Goal: Book appointment/travel/reservation

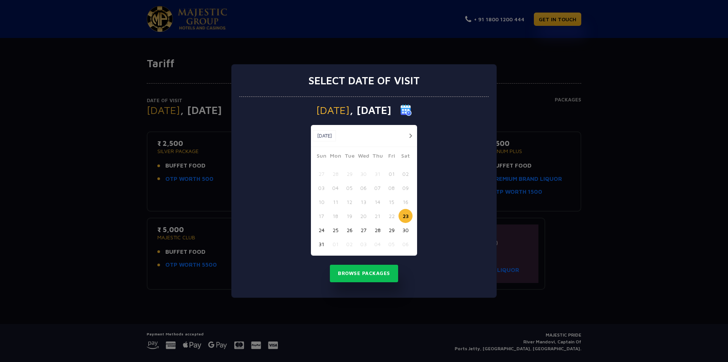
click at [337, 232] on button "25" at bounding box center [336, 230] width 14 height 14
click at [377, 273] on button "Browse Packages" at bounding box center [364, 272] width 68 height 17
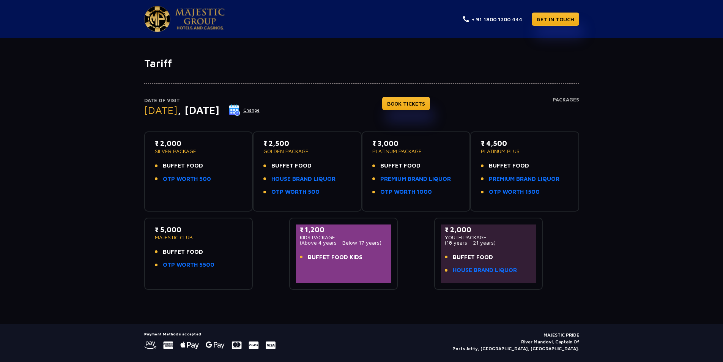
click at [156, 143] on p "₹ 2,000" at bounding box center [199, 143] width 88 height 10
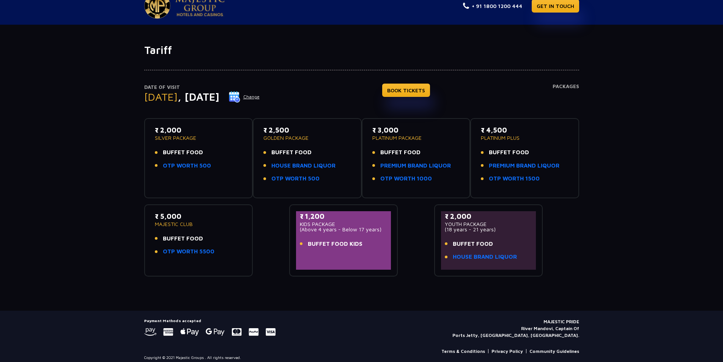
scroll to position [19, 0]
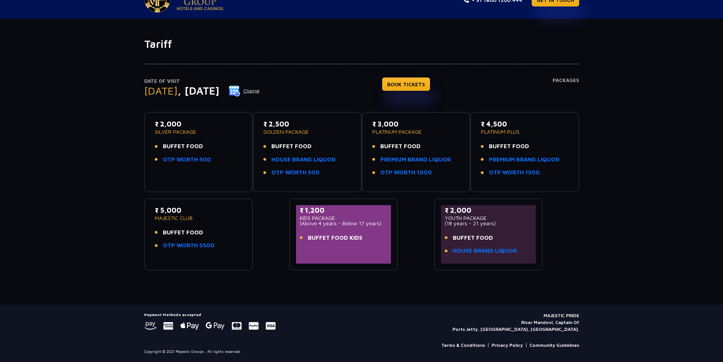
click at [206, 124] on p "₹ 2,000" at bounding box center [199, 124] width 88 height 10
click at [176, 127] on p "₹ 2,000" at bounding box center [199, 124] width 88 height 10
click at [291, 132] on p "GOLDEN PACKAGE" at bounding box center [307, 131] width 88 height 5
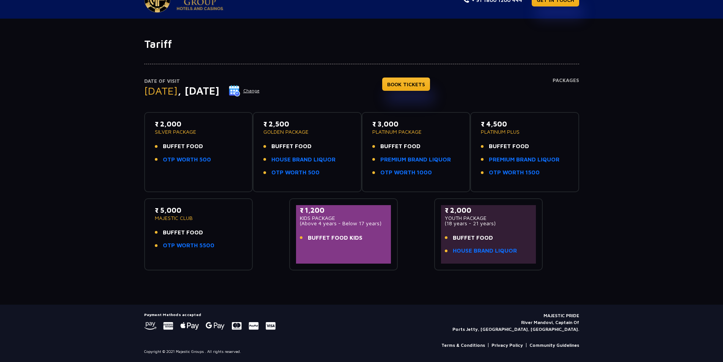
click at [291, 132] on p "GOLDEN PACKAGE" at bounding box center [307, 131] width 88 height 5
click at [297, 129] on p "GOLDEN PACKAGE" at bounding box center [307, 131] width 88 height 5
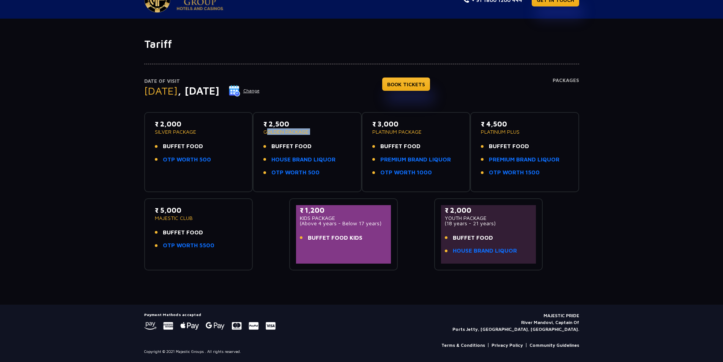
click at [335, 129] on p "GOLDEN PACKAGE" at bounding box center [307, 131] width 88 height 5
click at [287, 127] on p "₹ 2,500" at bounding box center [307, 124] width 88 height 10
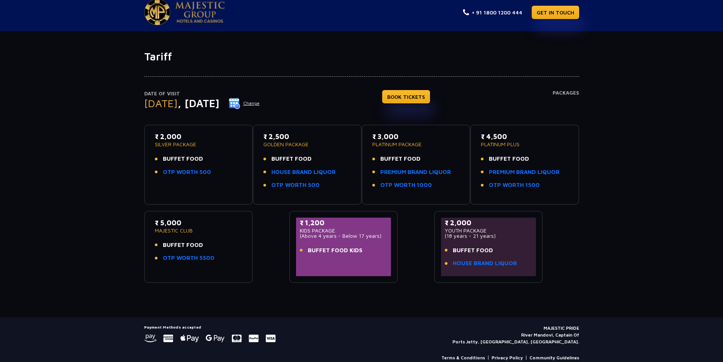
scroll to position [0, 0]
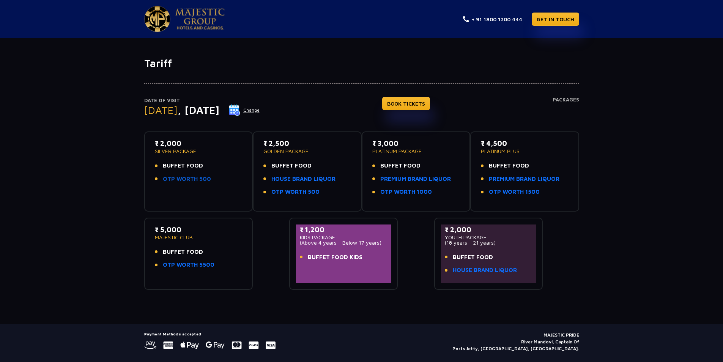
click at [181, 179] on link "OTP WORTH 500" at bounding box center [187, 179] width 48 height 9
click at [161, 144] on p "₹ 2,000" at bounding box center [199, 143] width 88 height 10
